Goal: Task Accomplishment & Management: Manage account settings

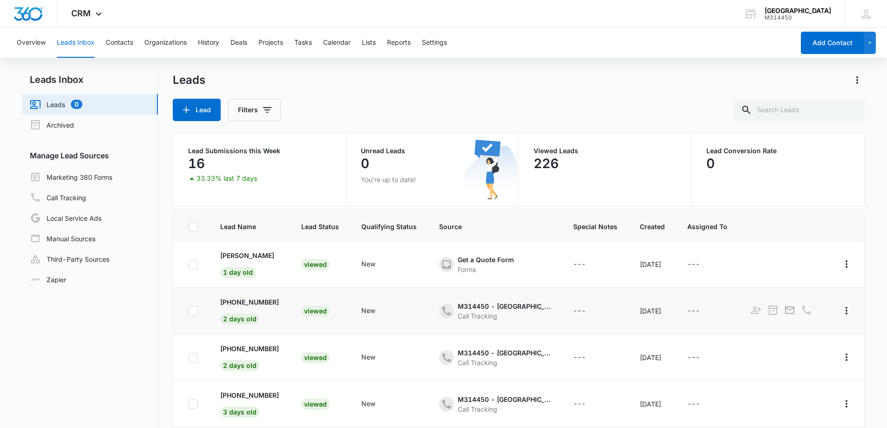
click at [302, 314] on div "Viewed" at bounding box center [315, 310] width 28 height 11
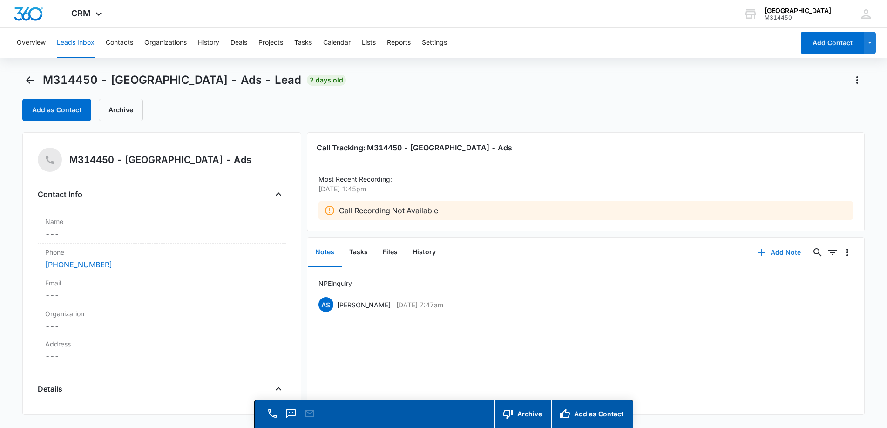
click at [773, 251] on button "Add Note" at bounding box center [779, 252] width 62 height 22
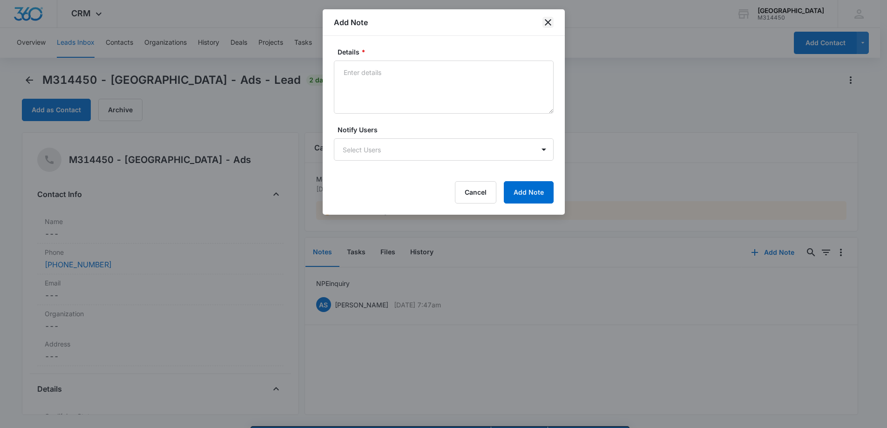
click at [552, 21] on icon "close" at bounding box center [547, 22] width 11 height 11
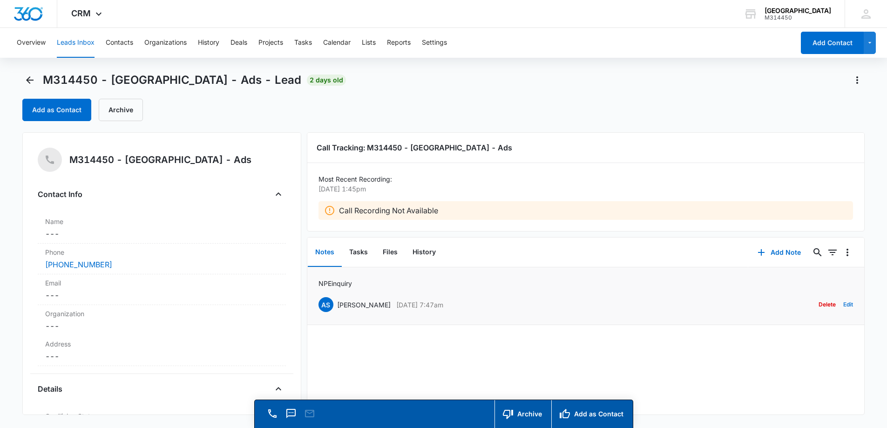
click at [843, 305] on button "Edit" at bounding box center [848, 305] width 10 height 18
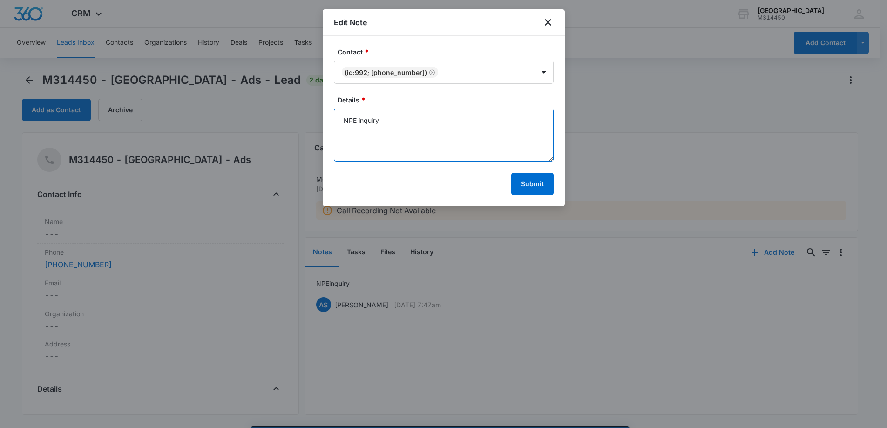
click at [406, 122] on textarea "NPE inquiry" at bounding box center [444, 134] width 220 height 53
type textarea "NPE inquiry. They do not have voicemail"
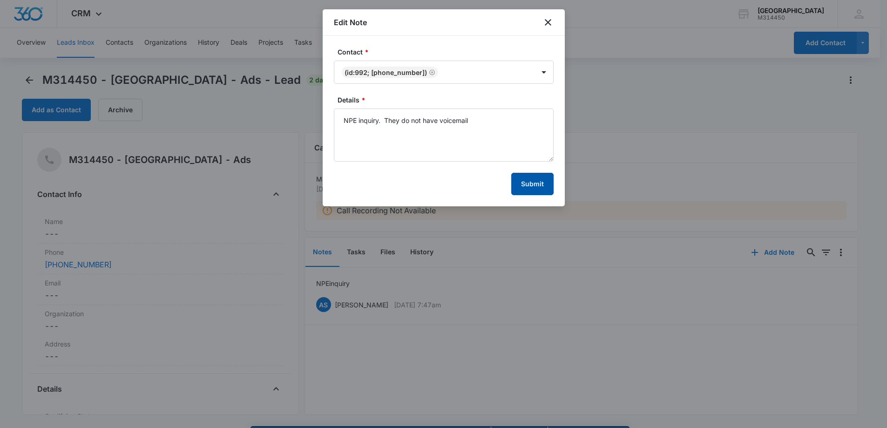
click at [517, 183] on button "Submit" at bounding box center [532, 184] width 42 height 22
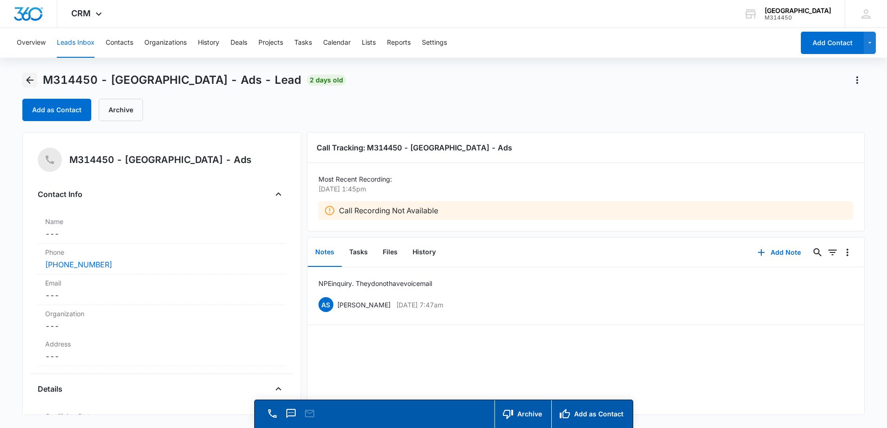
click at [33, 79] on icon "Back" at bounding box center [29, 79] width 11 height 11
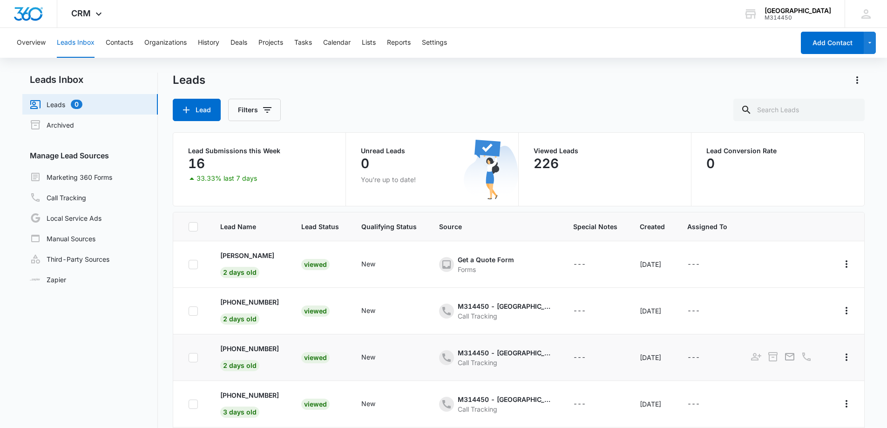
click at [306, 358] on div "Viewed" at bounding box center [315, 357] width 28 height 11
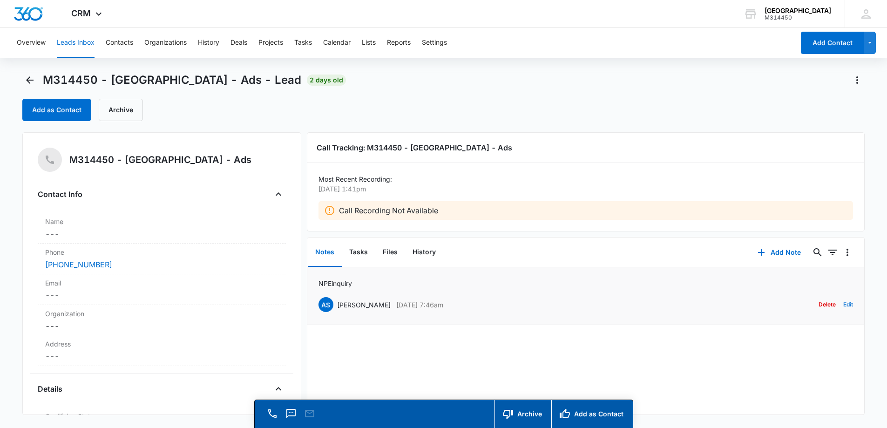
click at [843, 303] on button "Edit" at bounding box center [848, 305] width 10 height 18
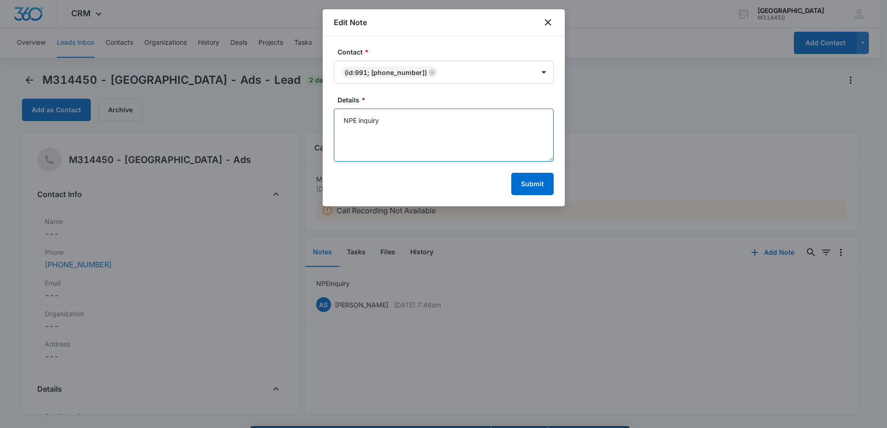
drag, startPoint x: 392, startPoint y: 127, endPoint x: 242, endPoint y: 128, distance: 150.4
click at [243, 129] on body "CRM Apps Forms CRM Email Social Content Ads Intelligence Files Brand Settings W…" at bounding box center [443, 227] width 887 height 454
type textarea "Thought she had an appointment"
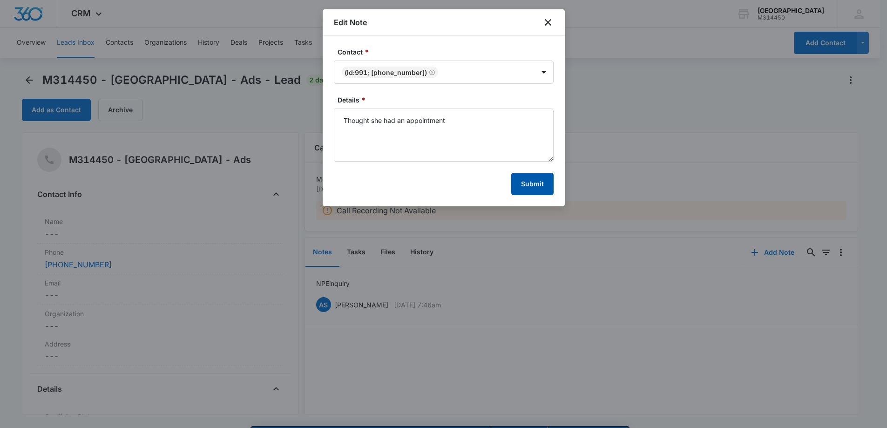
click at [529, 179] on button "Submit" at bounding box center [532, 184] width 42 height 22
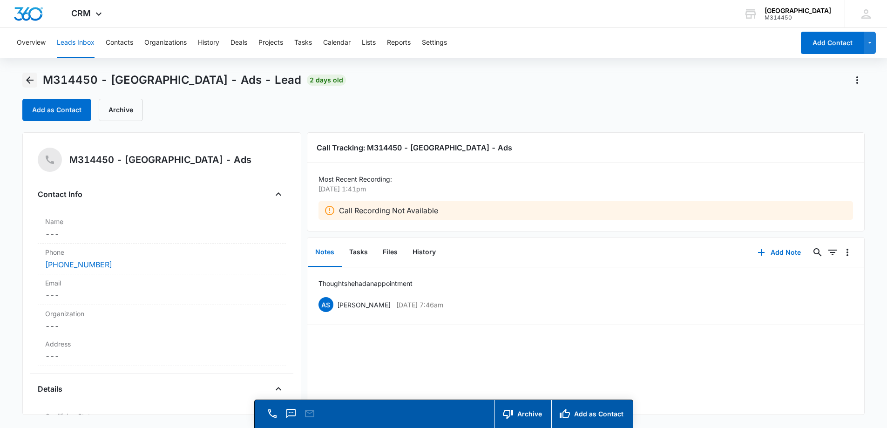
click at [27, 78] on icon "Back" at bounding box center [29, 79] width 11 height 11
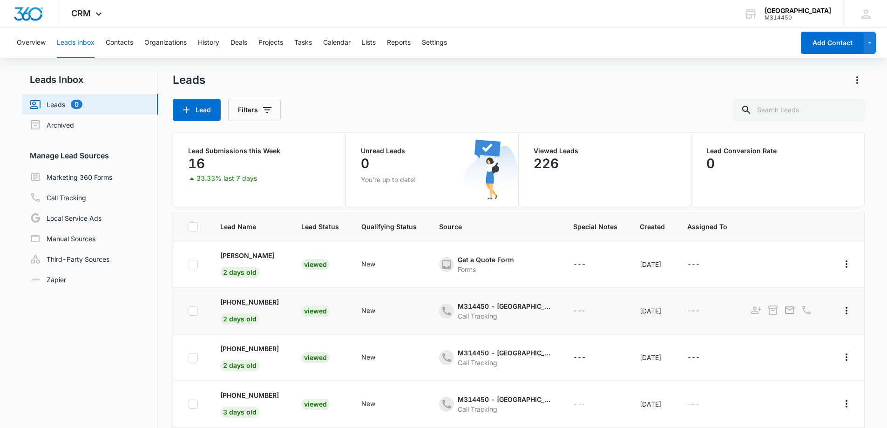
click at [310, 314] on div "Viewed" at bounding box center [315, 310] width 28 height 11
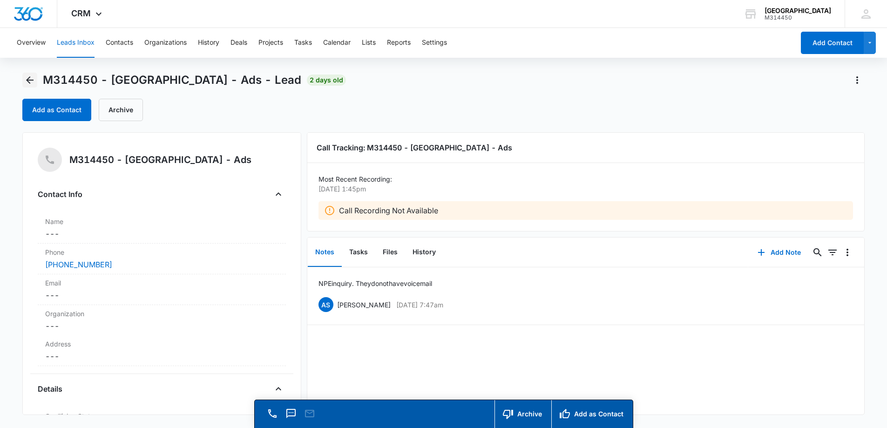
click at [31, 78] on icon "Back" at bounding box center [29, 79] width 11 height 11
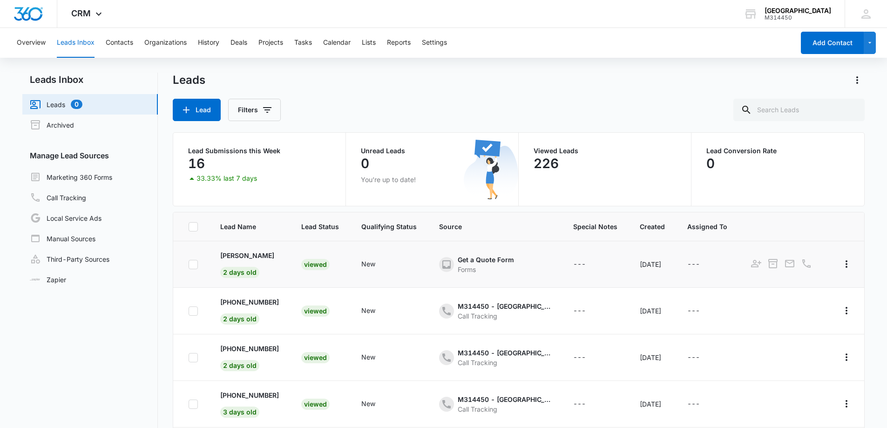
click at [291, 263] on td "Viewed" at bounding box center [320, 264] width 60 height 47
click at [301, 261] on div "Viewed" at bounding box center [315, 264] width 28 height 11
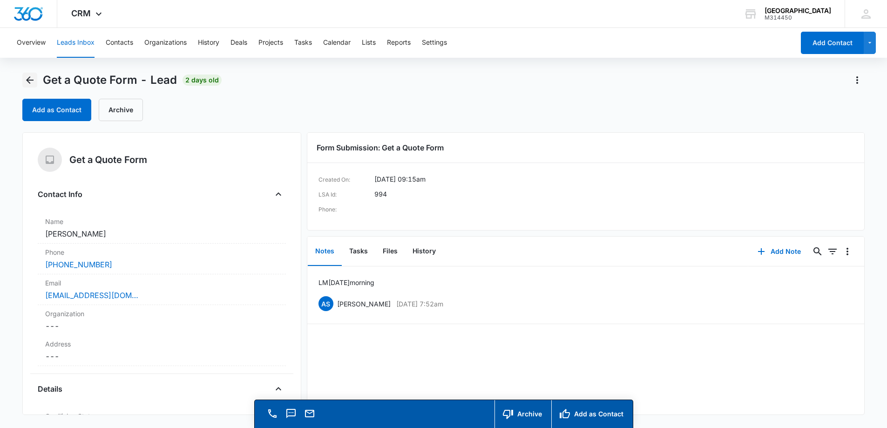
click at [34, 79] on icon "Back" at bounding box center [29, 79] width 11 height 11
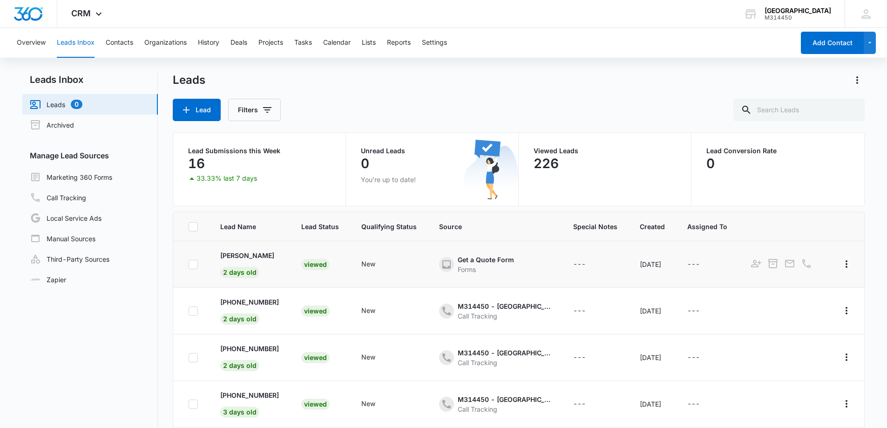
click at [317, 264] on div "Viewed" at bounding box center [315, 264] width 28 height 11
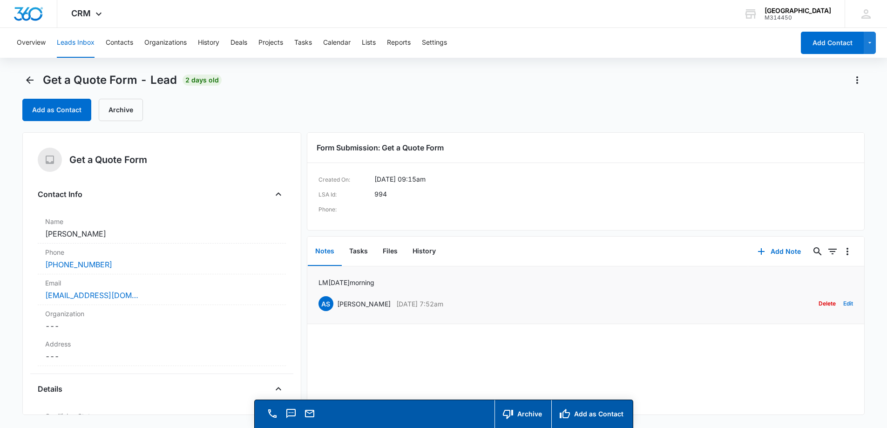
click at [843, 305] on button "Edit" at bounding box center [848, 304] width 10 height 18
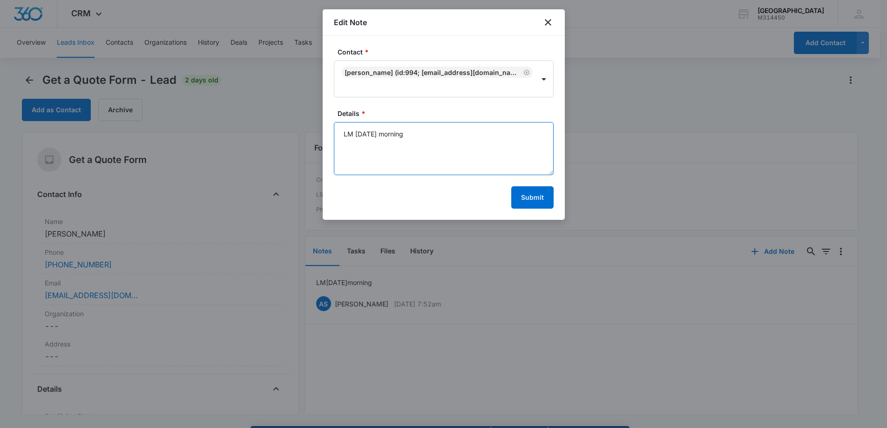
click at [411, 133] on textarea "LM [DATE] morning" at bounding box center [444, 148] width 220 height 53
drag, startPoint x: 543, startPoint y: 131, endPoint x: 338, endPoint y: 134, distance: 204.4
click at [324, 140] on div "Contact * [PERSON_NAME] (ID:994; [EMAIL_ADDRESS][DOMAIN_NAME]; 5192394789) Deta…" at bounding box center [444, 128] width 242 height 184
type textarea "LM [DATE] morning. I suspect he found someone [DATE]"
click at [540, 194] on button "Submit" at bounding box center [532, 197] width 42 height 22
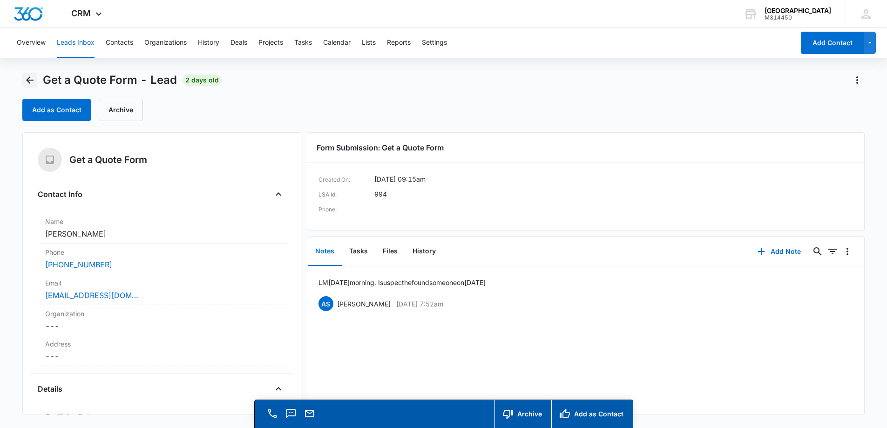
click at [30, 76] on icon "Back" at bounding box center [29, 79] width 11 height 11
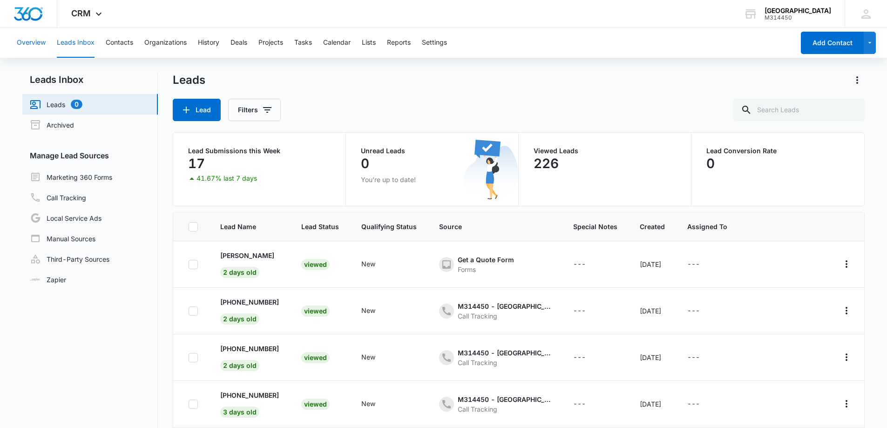
click at [43, 41] on button "Overview" at bounding box center [31, 43] width 29 height 30
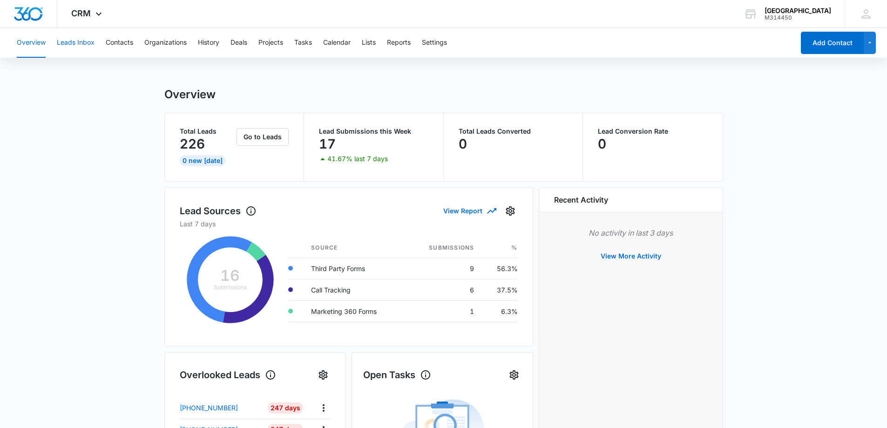
click at [68, 41] on button "Leads Inbox" at bounding box center [76, 43] width 38 height 30
